Goal: Use online tool/utility: Utilize a website feature to perform a specific function

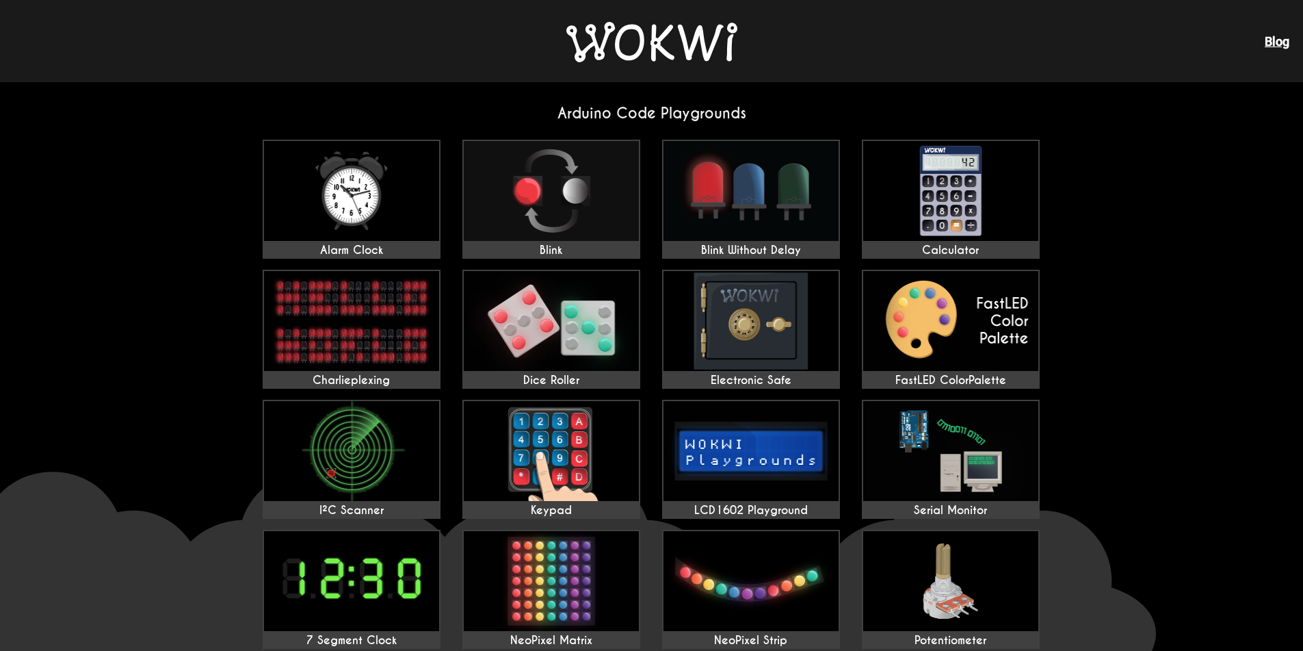
click at [858, 164] on div "Alarm Clock Blink Blink Without Delay Calculator Charlieplexing Dice Roller Ele…" at bounding box center [652, 524] width 800 height 780
click at [866, 170] on img at bounding box center [950, 191] width 175 height 100
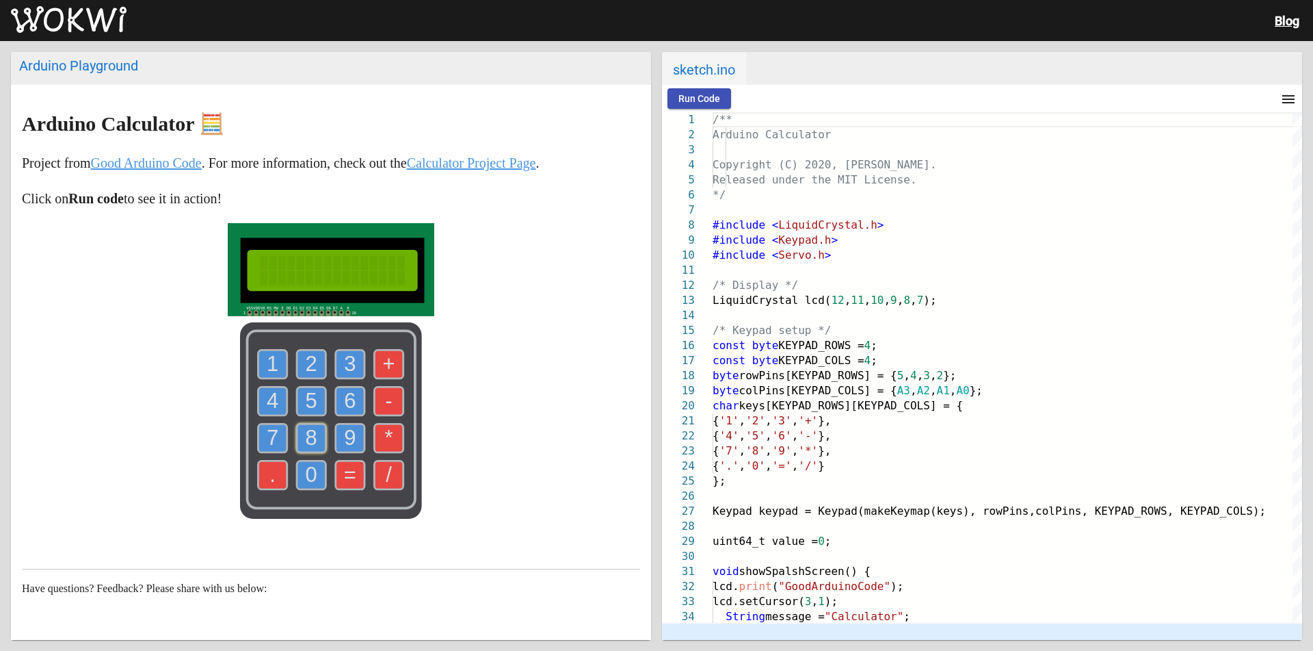
click at [306, 434] on text "8" at bounding box center [312, 438] width 12 height 24
click at [306, 439] on text "8" at bounding box center [312, 438] width 12 height 24
click at [297, 395] on use at bounding box center [311, 401] width 29 height 29
click at [306, 387] on use at bounding box center [311, 401] width 29 height 29
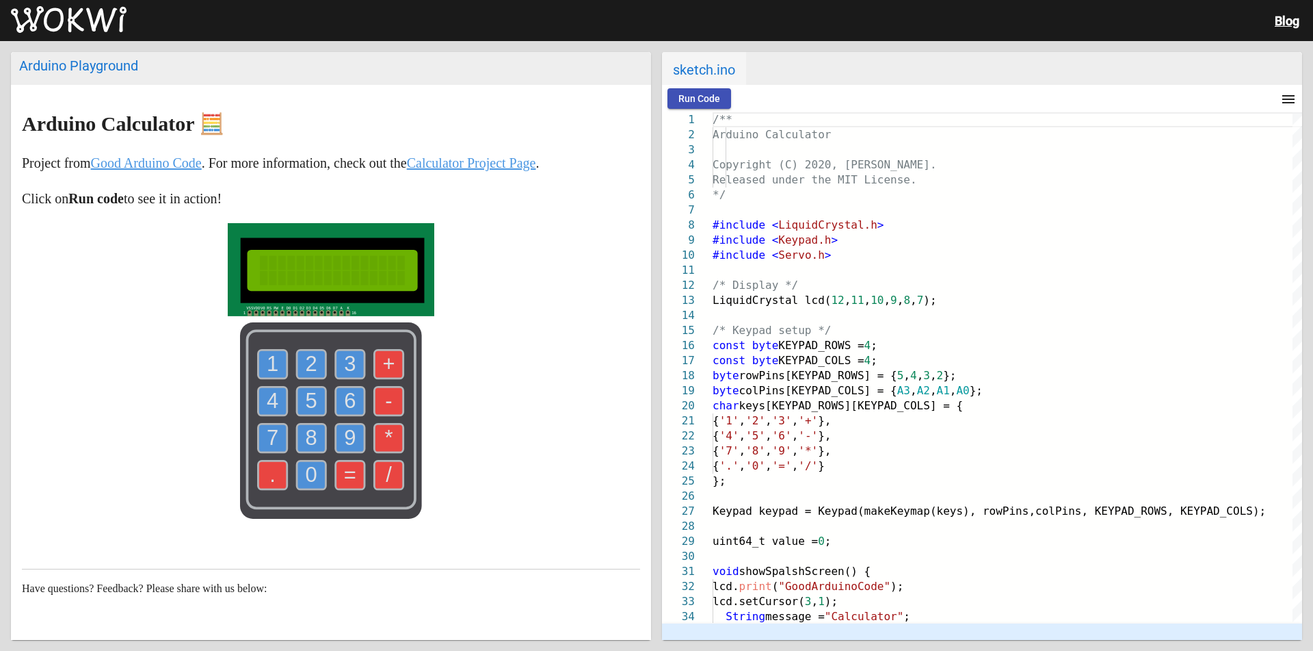
click at [688, 101] on span "Run Code" at bounding box center [700, 98] width 42 height 11
click at [311, 441] on text "8" at bounding box center [312, 438] width 12 height 24
click at [390, 371] on text "+" at bounding box center [389, 364] width 12 height 24
click at [344, 434] on text "9" at bounding box center [350, 438] width 12 height 24
click at [355, 473] on use at bounding box center [350, 474] width 29 height 29
